Goal: Information Seeking & Learning: Learn about a topic

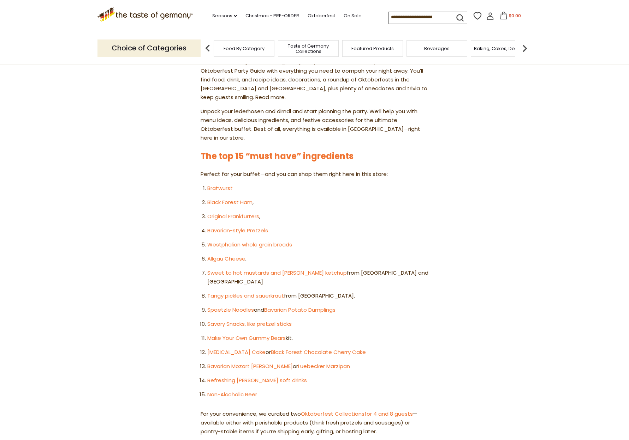
scroll to position [318, 0]
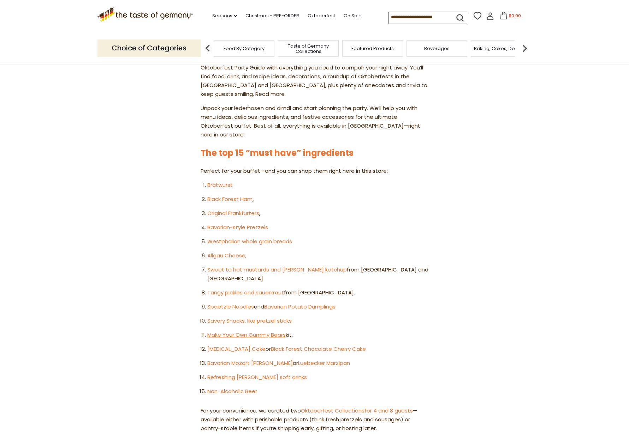
click at [264, 331] on link "Make Your Own Gummy Bears" at bounding box center [246, 334] width 78 height 7
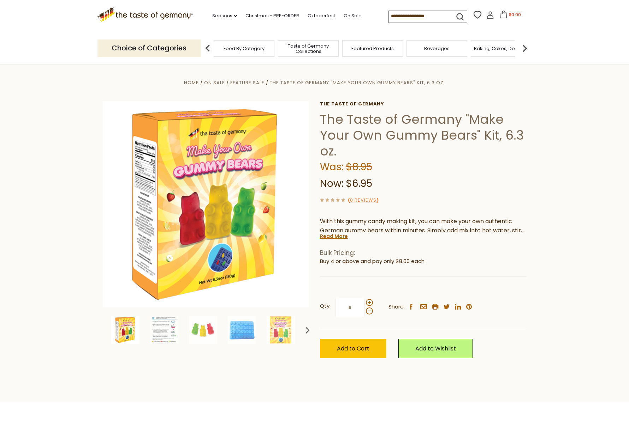
scroll to position [35, 0]
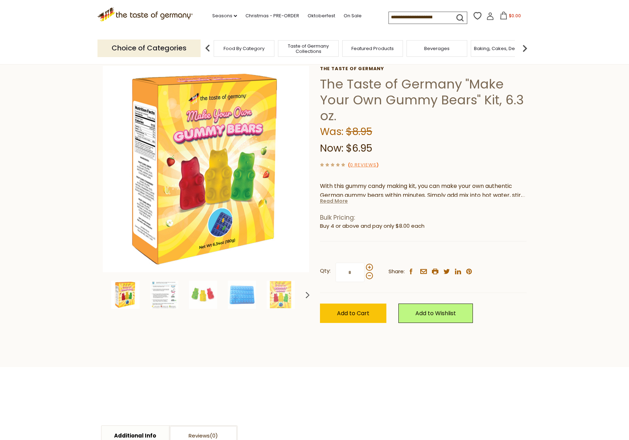
click at [332, 203] on link "Read More" at bounding box center [334, 201] width 28 height 7
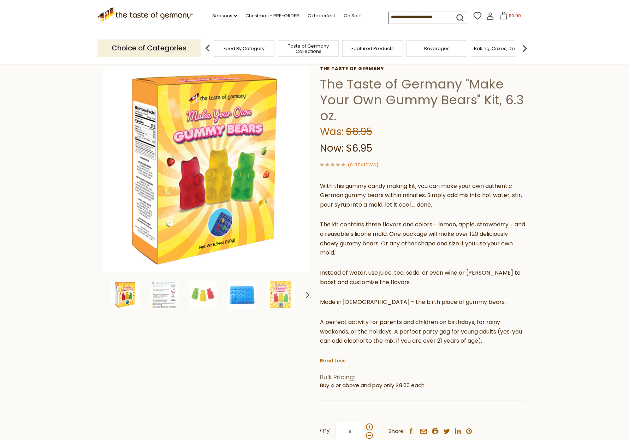
click at [244, 292] on img at bounding box center [242, 295] width 28 height 28
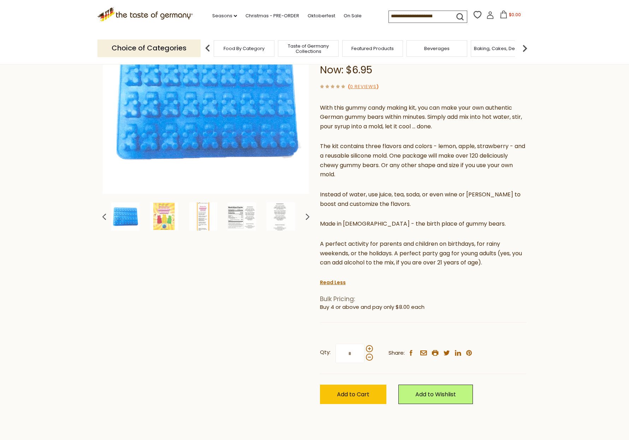
scroll to position [0, 0]
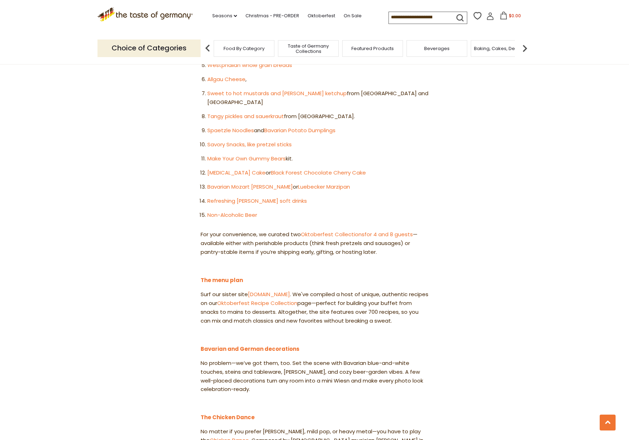
scroll to position [459, 0]
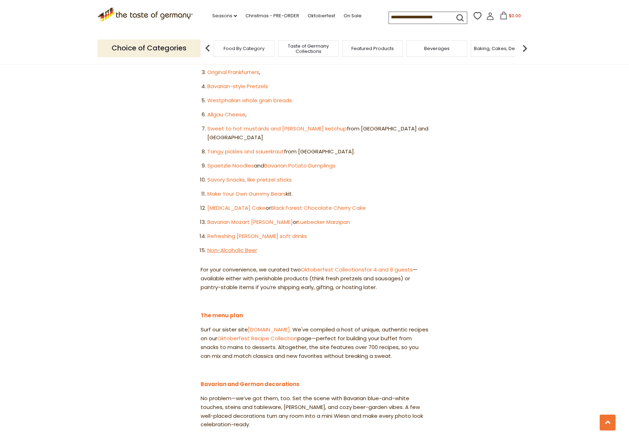
click at [238, 247] on link "Non-Alcoholic Beer" at bounding box center [232, 250] width 50 height 7
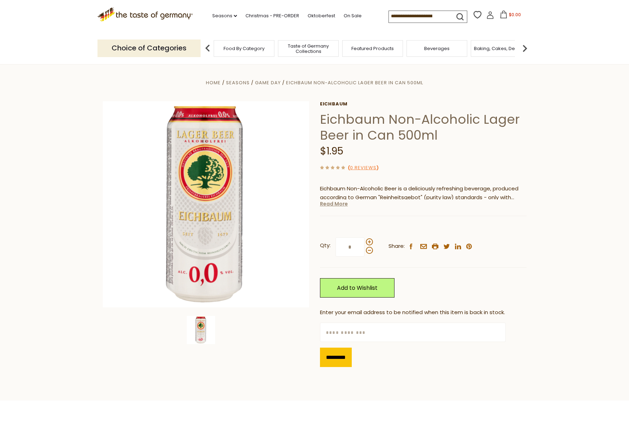
click at [338, 204] on link "Read More" at bounding box center [334, 203] width 28 height 7
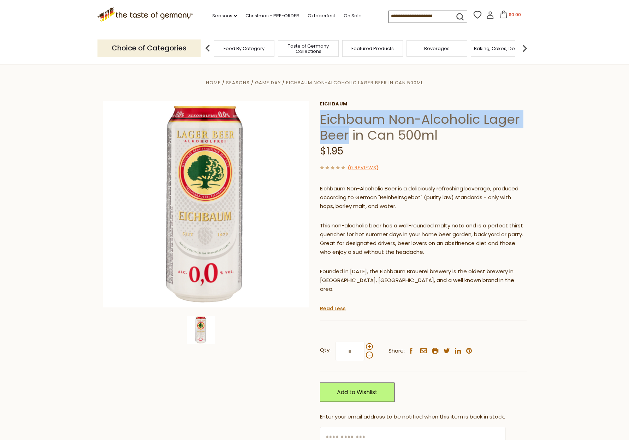
drag, startPoint x: 320, startPoint y: 121, endPoint x: 348, endPoint y: 142, distance: 34.9
click at [348, 142] on h1 "Eichbaum Non-Alcoholic Lager Beer in Can 500ml" at bounding box center [423, 128] width 206 height 32
copy h1 "Eichbaum Non-Alcoholic Lager Beer"
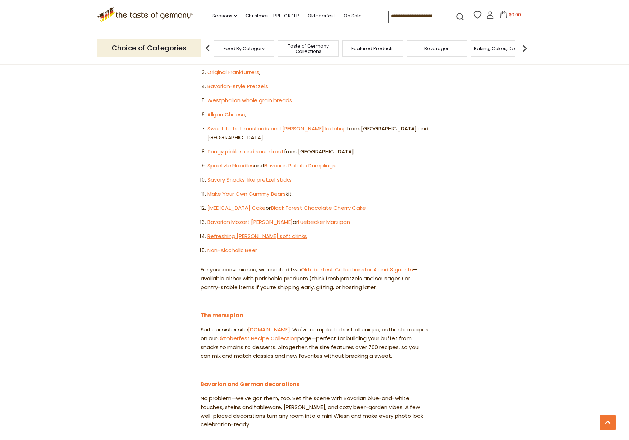
click at [233, 233] on link "Refreshing Radler soft drinks" at bounding box center [257, 236] width 100 height 7
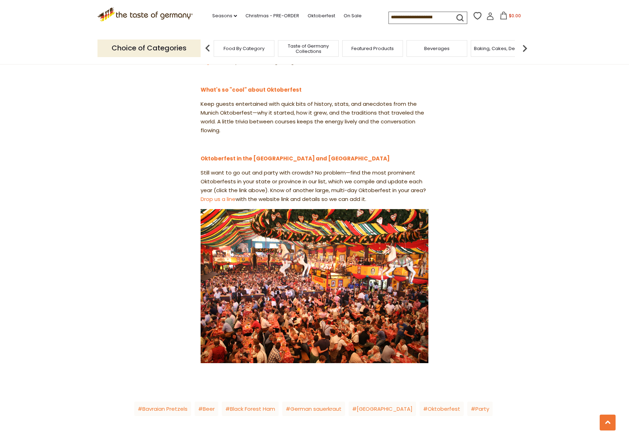
scroll to position [918, 0]
